Goal: Check status

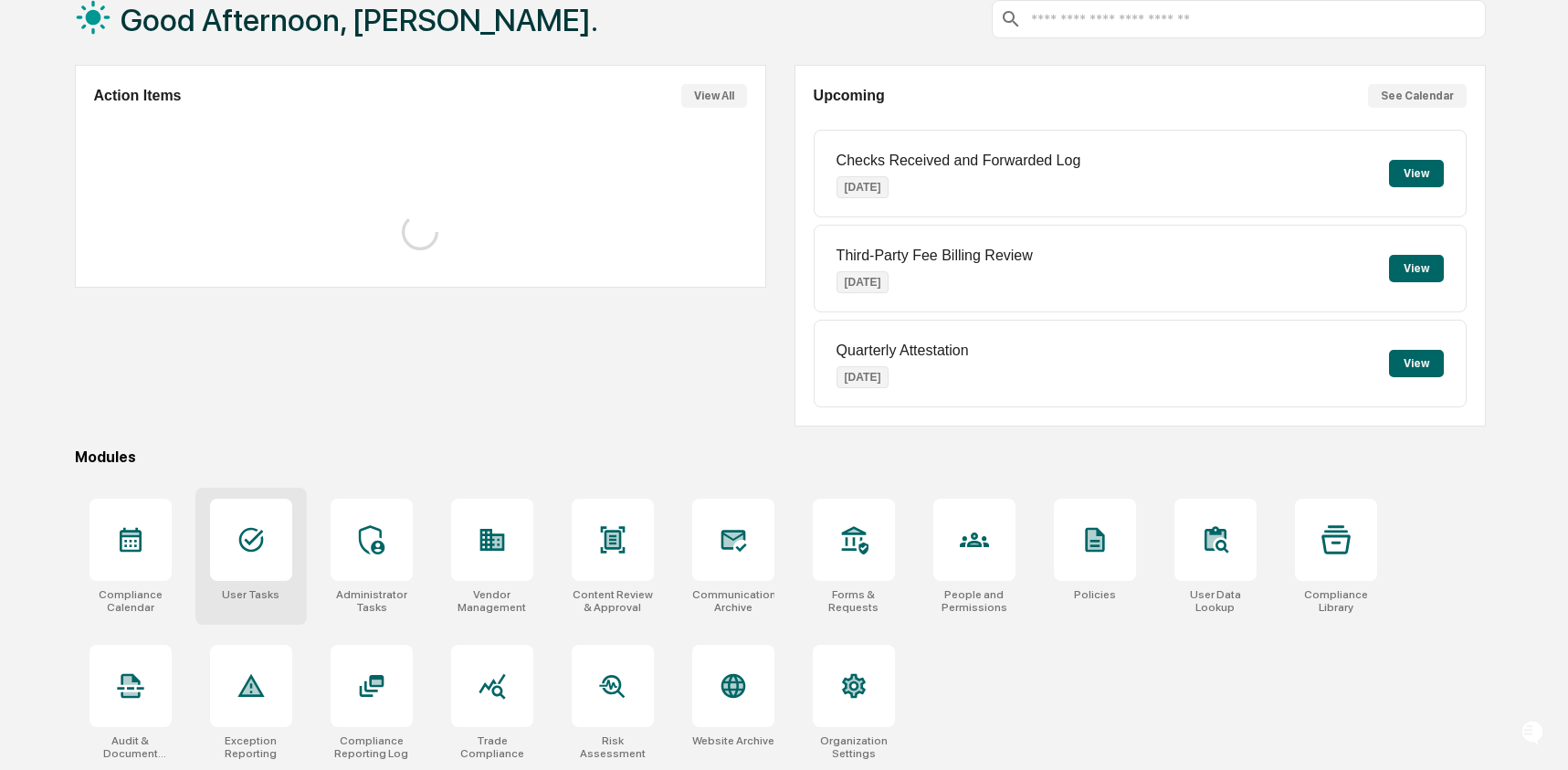
scroll to position [117, 0]
click at [257, 536] on icon at bounding box center [252, 539] width 30 height 30
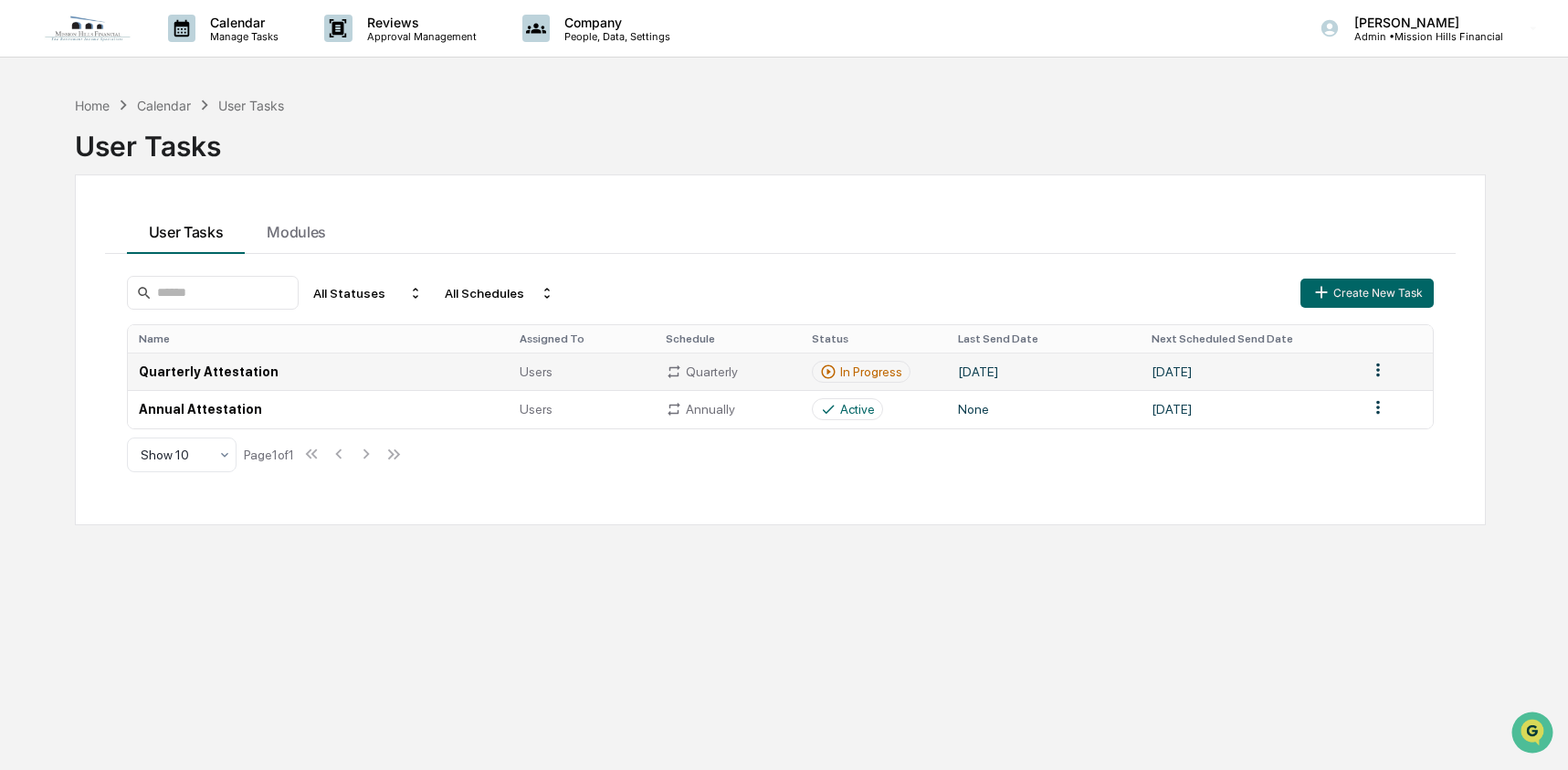
click at [336, 365] on td "Quarterly Attestation" at bounding box center [318, 371] width 382 height 38
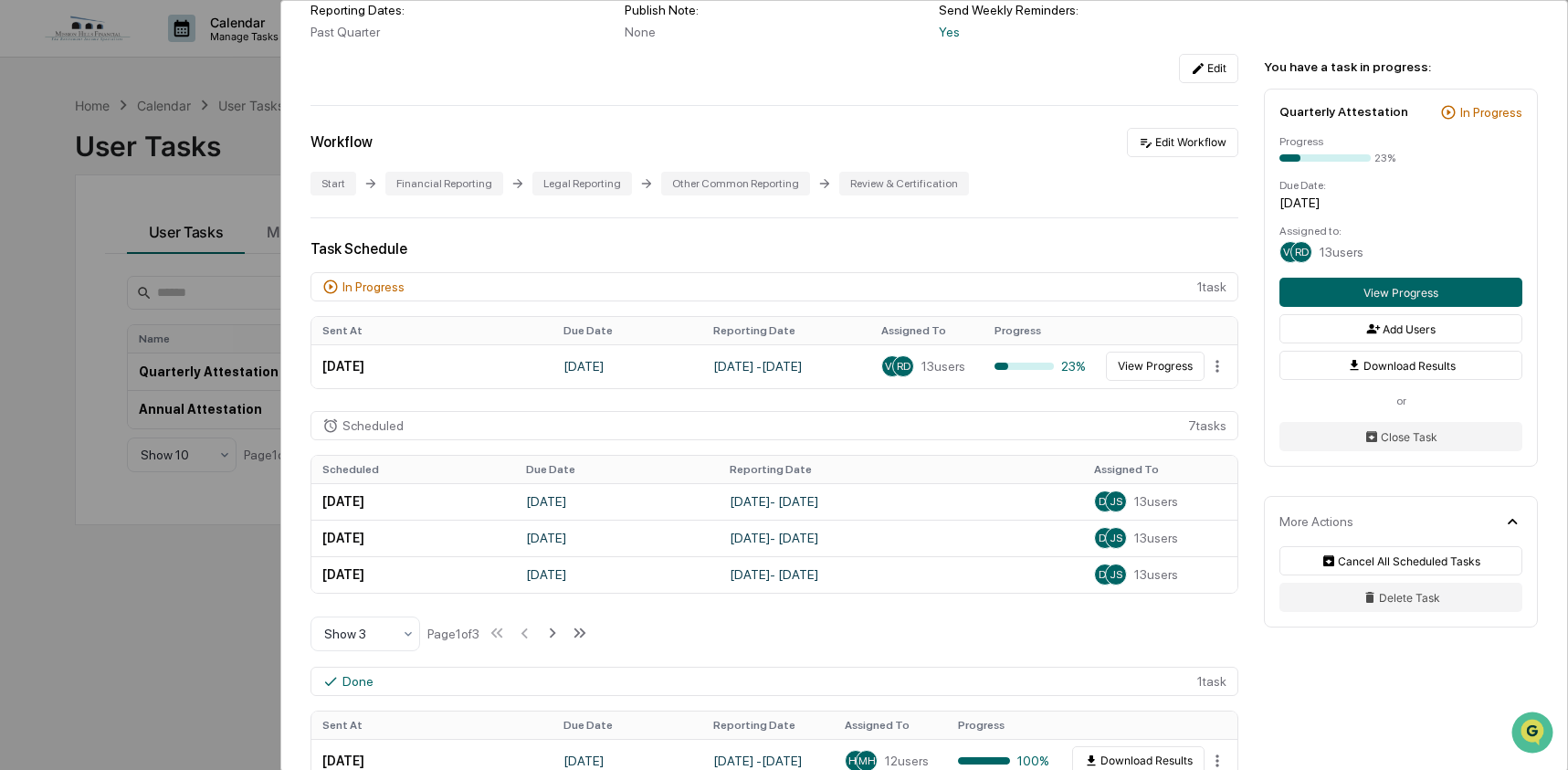
scroll to position [278, 0]
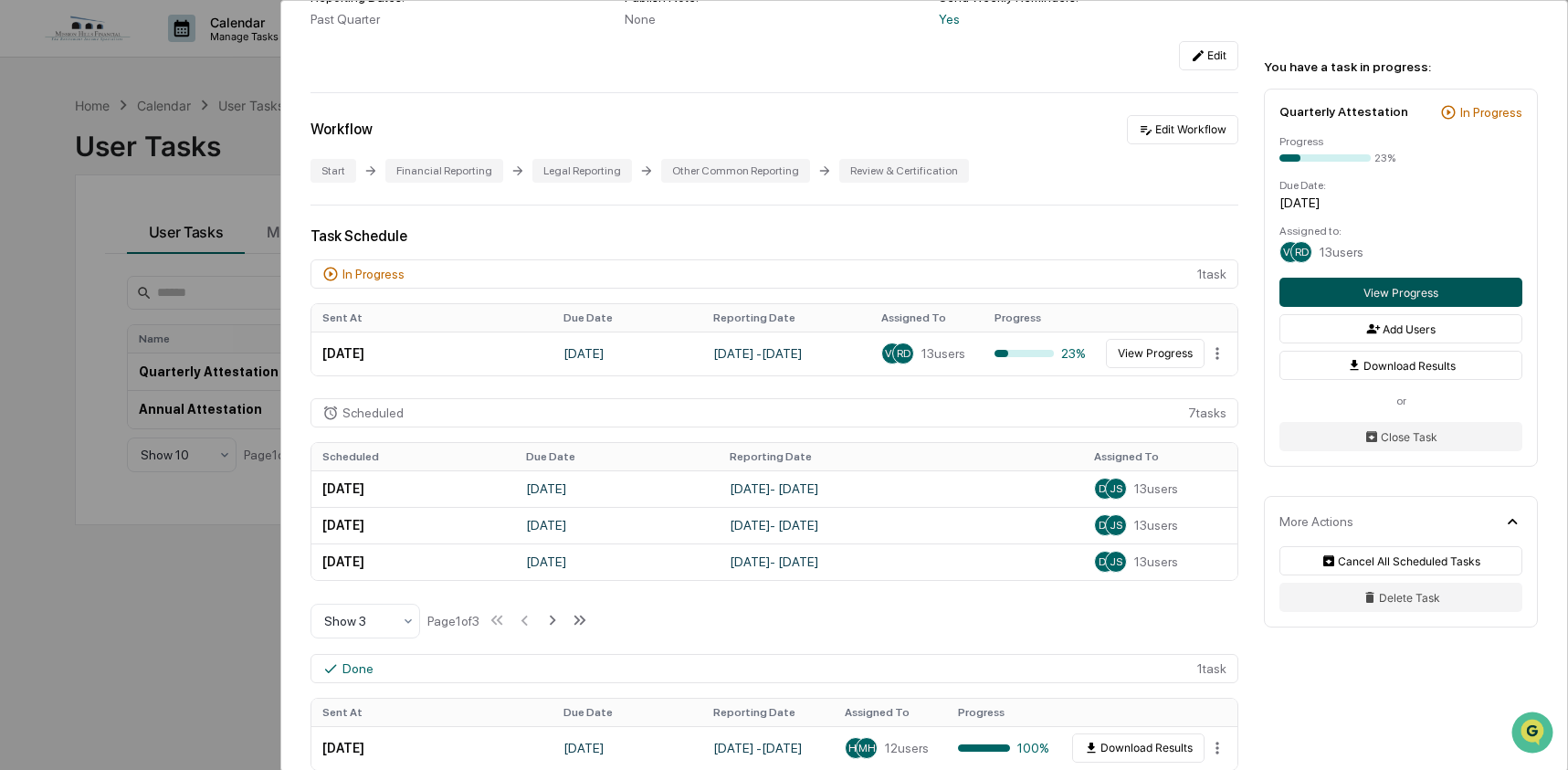
click at [1442, 301] on button "View Progress" at bounding box center [1401, 292] width 243 height 30
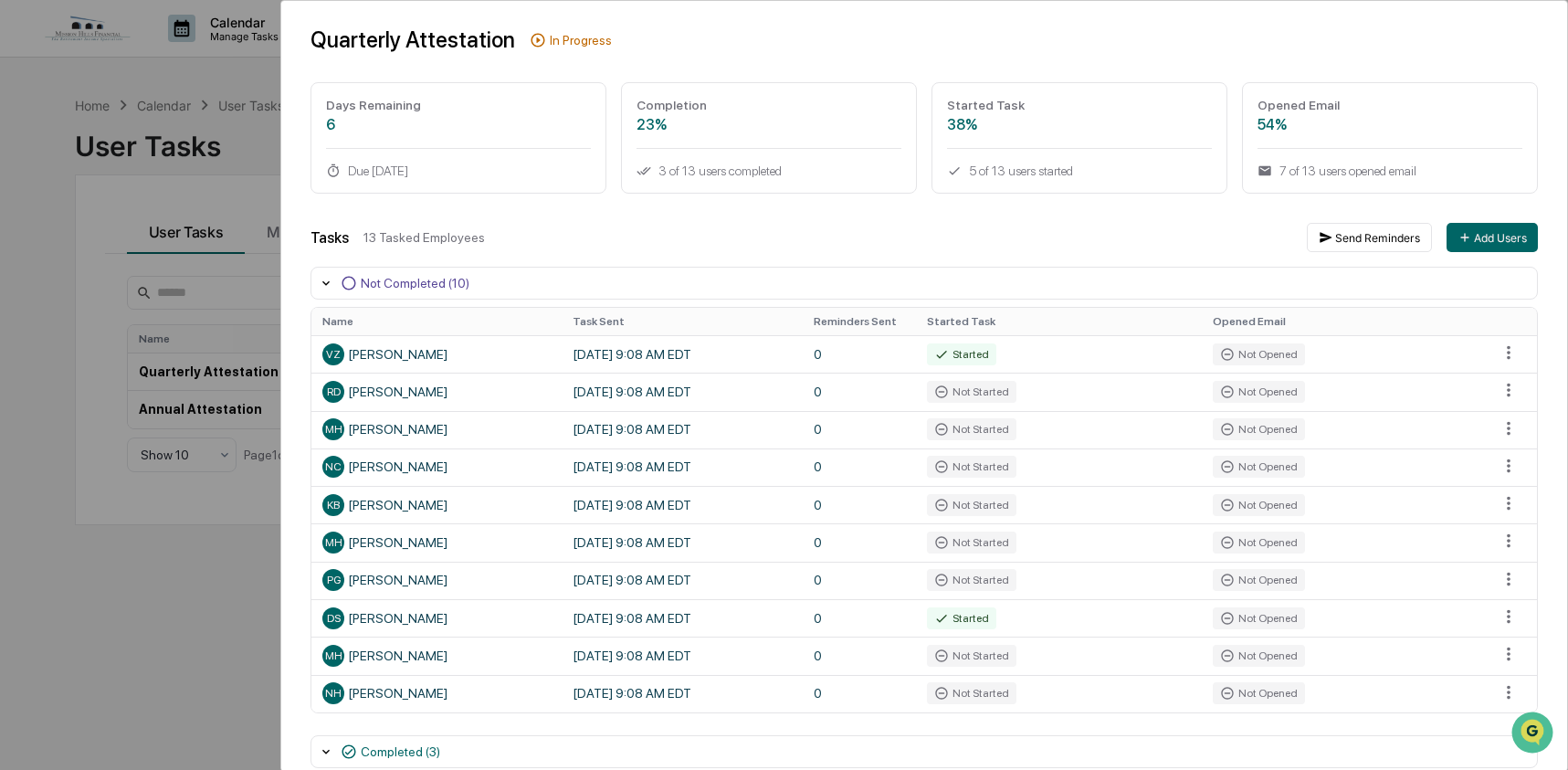
scroll to position [98, 0]
